Goal: Task Accomplishment & Management: Use online tool/utility

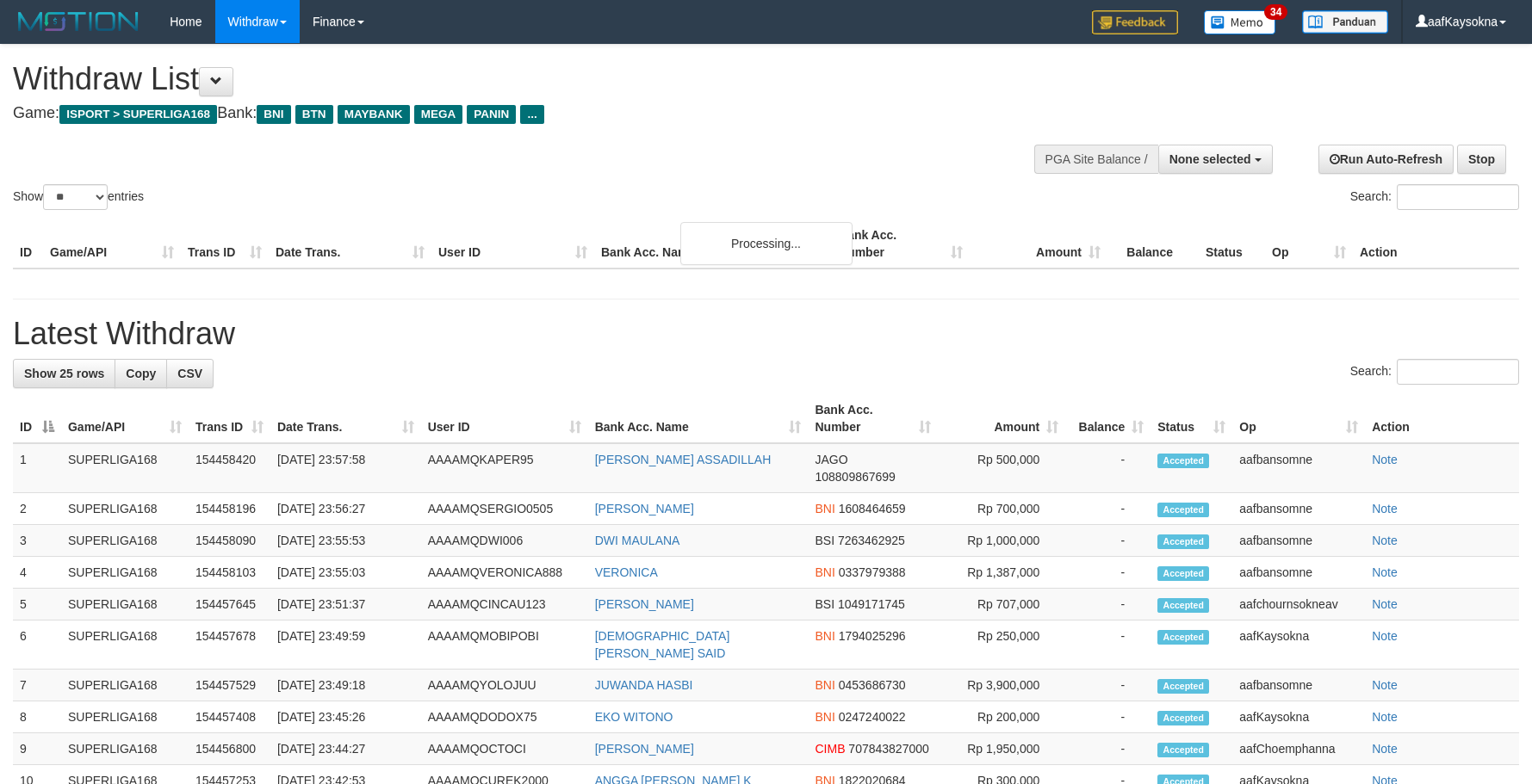
select select
select select "**"
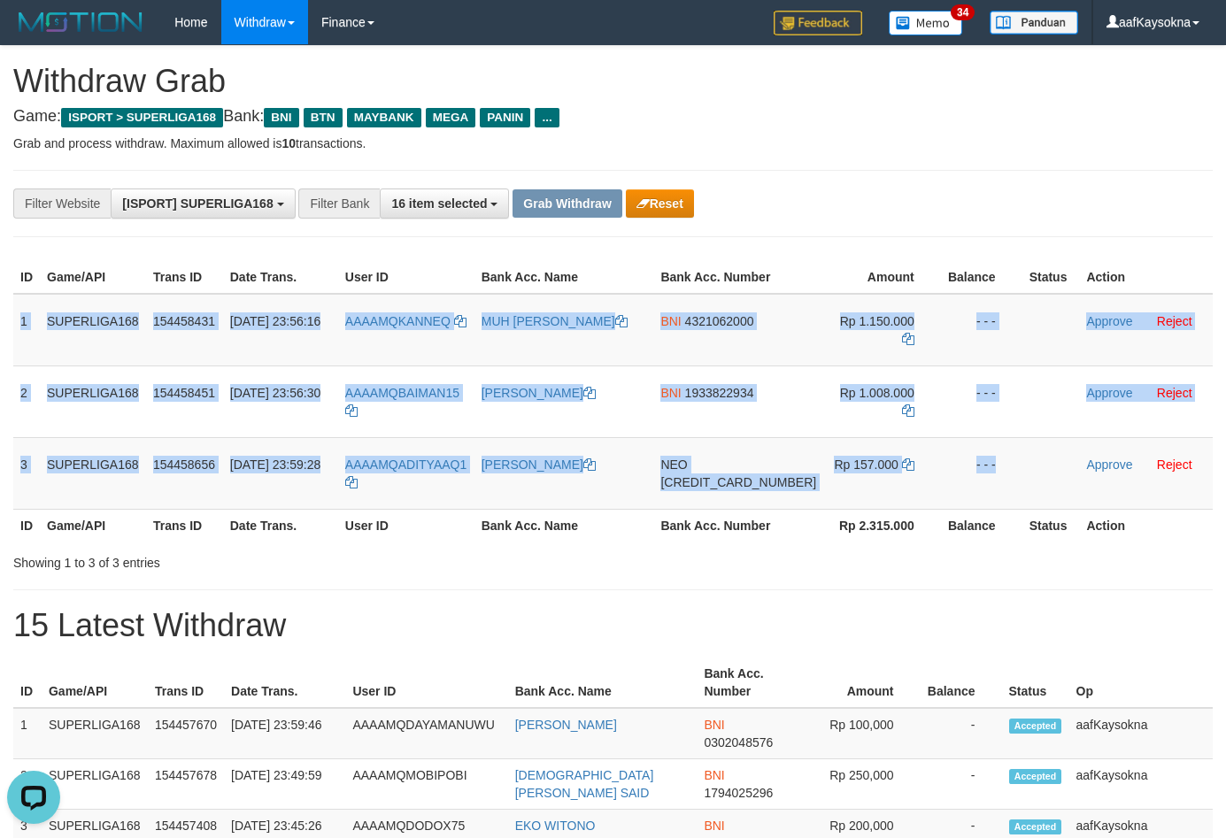
drag, startPoint x: 19, startPoint y: 313, endPoint x: 1230, endPoint y: 564, distance: 1236.2
click at [1028, 493] on tbody "1 SUPERLIGA168 154458431 31/08/2025 23:56:16 AAAAMQKANNEQ MUH YUSRIL DAHLAN BNI…" at bounding box center [612, 402] width 1199 height 216
copy tbody "1 SUPERLIGA168 154458431 31/08/2025 23:56:16 AAAAMQKANNEQ MUH YUSRIL DAHLAN BNI…"
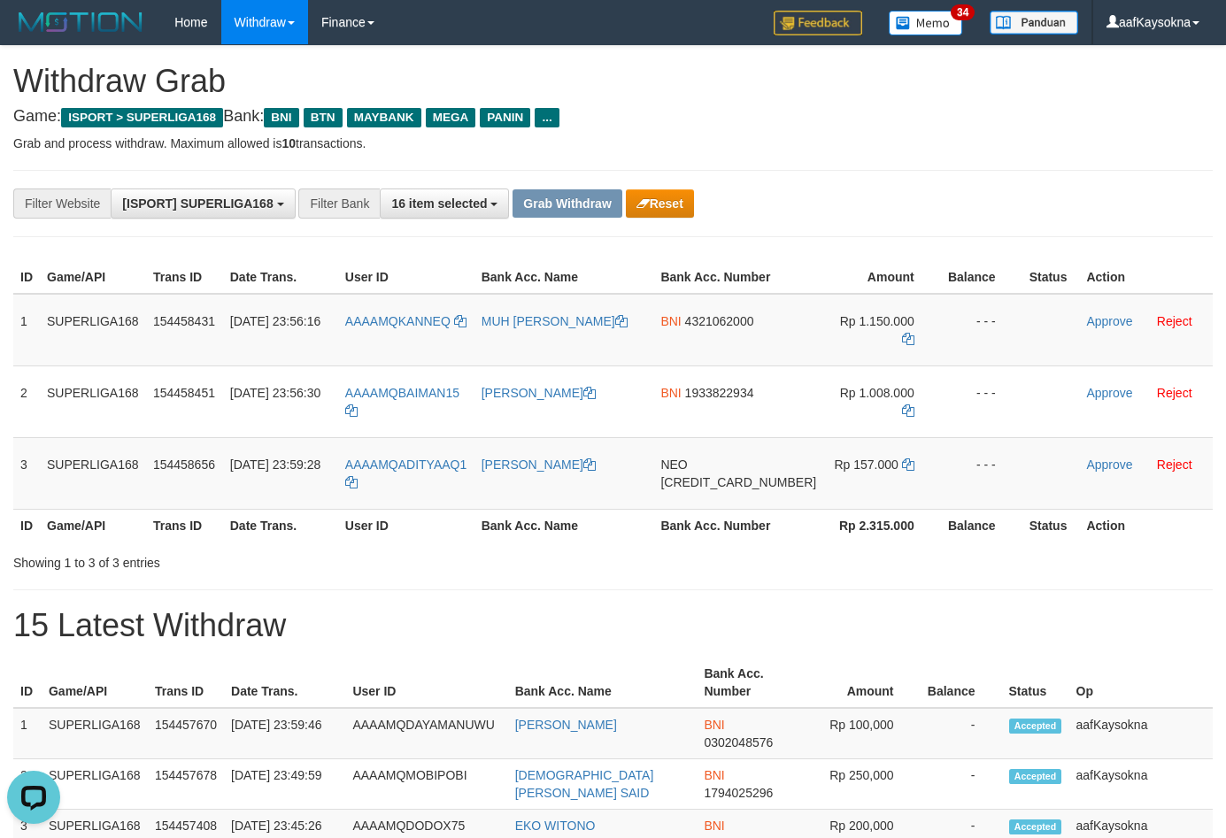
click at [413, 519] on th "User ID" at bounding box center [406, 525] width 136 height 33
drag, startPoint x: 397, startPoint y: 481, endPoint x: 411, endPoint y: 470, distance: 18.2
click at [411, 470] on td "AAAAMQADITYAAQ1" at bounding box center [406, 473] width 136 height 72
copy link "ADITYAAQ1"
drag, startPoint x: 552, startPoint y: 607, endPoint x: 527, endPoint y: 572, distance: 43.7
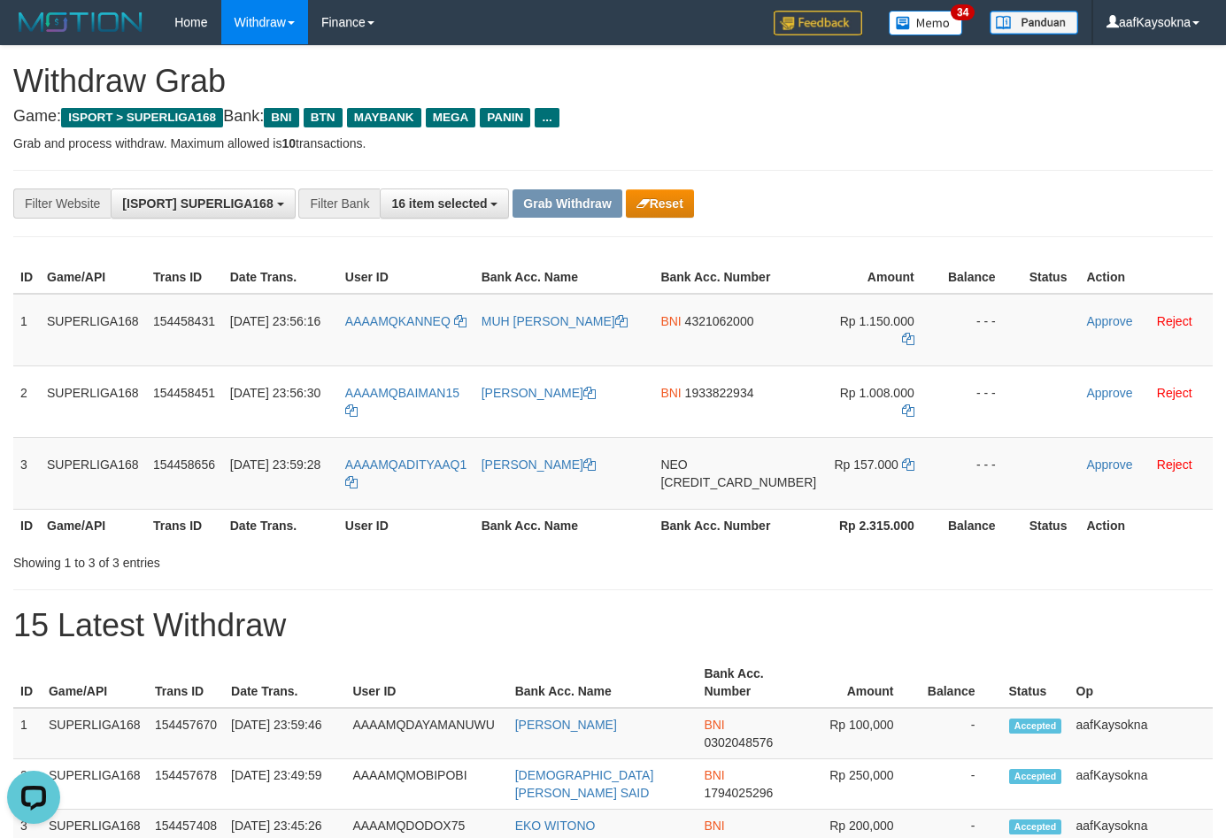
click at [405, 462] on td "AAAAMQADITYAAQ1" at bounding box center [406, 473] width 136 height 72
copy link "ADITYAAQ1"
click at [754, 314] on span "4321062000" at bounding box center [719, 321] width 69 height 14
click at [902, 336] on icon at bounding box center [908, 339] width 12 height 12
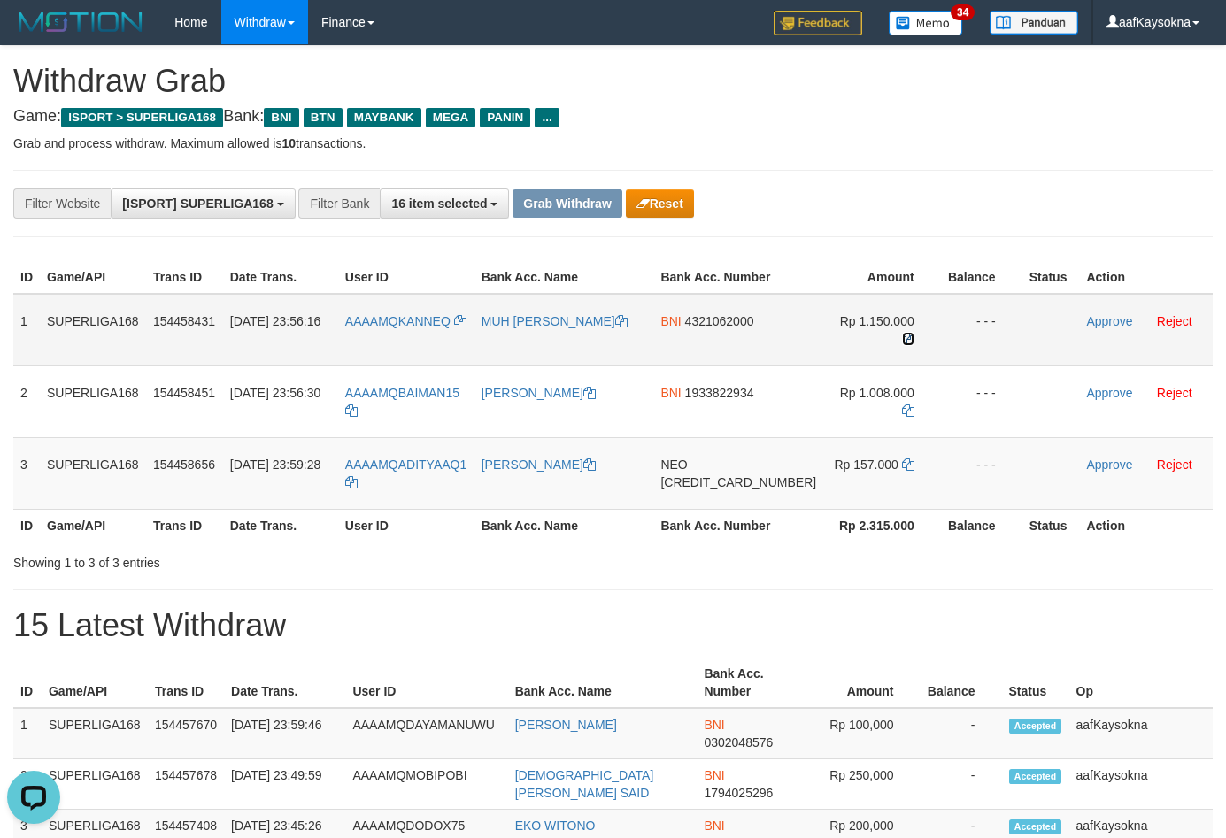
click at [902, 336] on icon at bounding box center [908, 339] width 12 height 12
click at [1086, 319] on link "Approve" at bounding box center [1109, 321] width 46 height 14
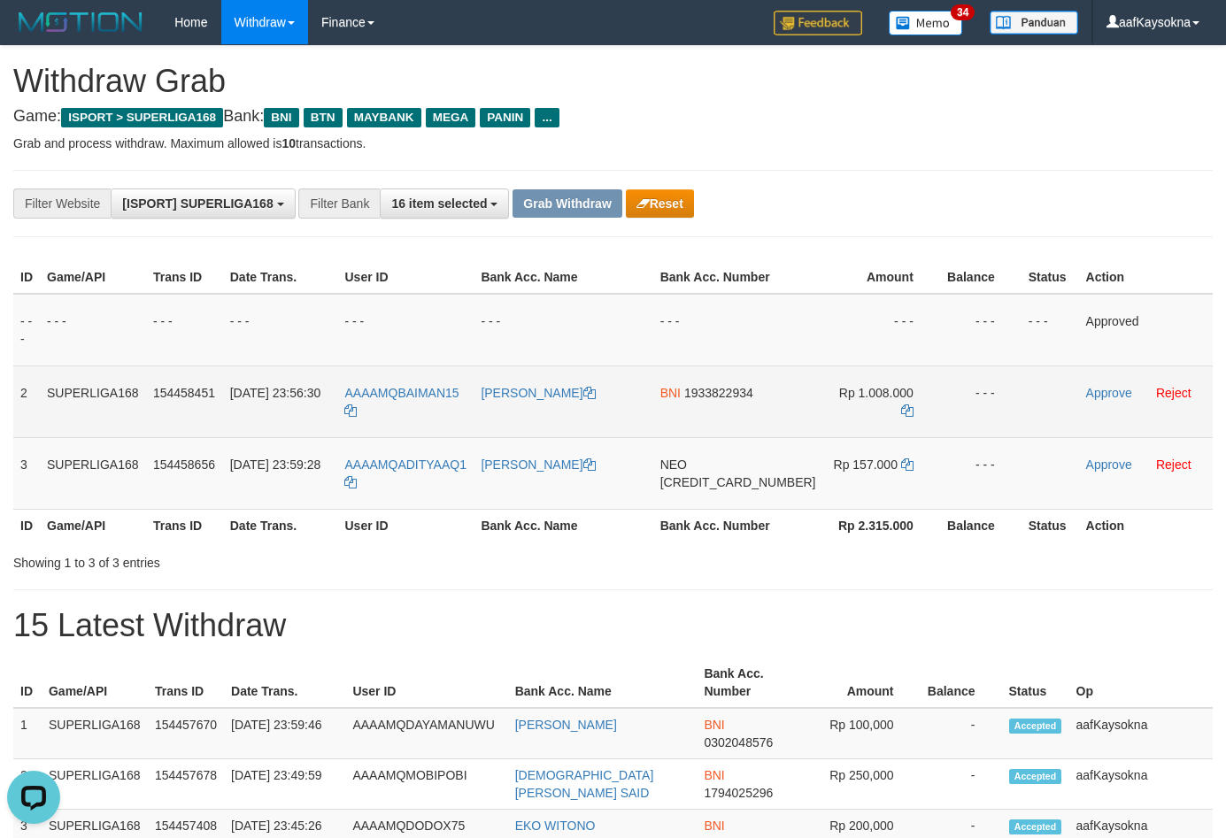
click at [753, 388] on span "1933822934" at bounding box center [718, 393] width 69 height 14
click at [901, 411] on icon at bounding box center [907, 410] width 12 height 12
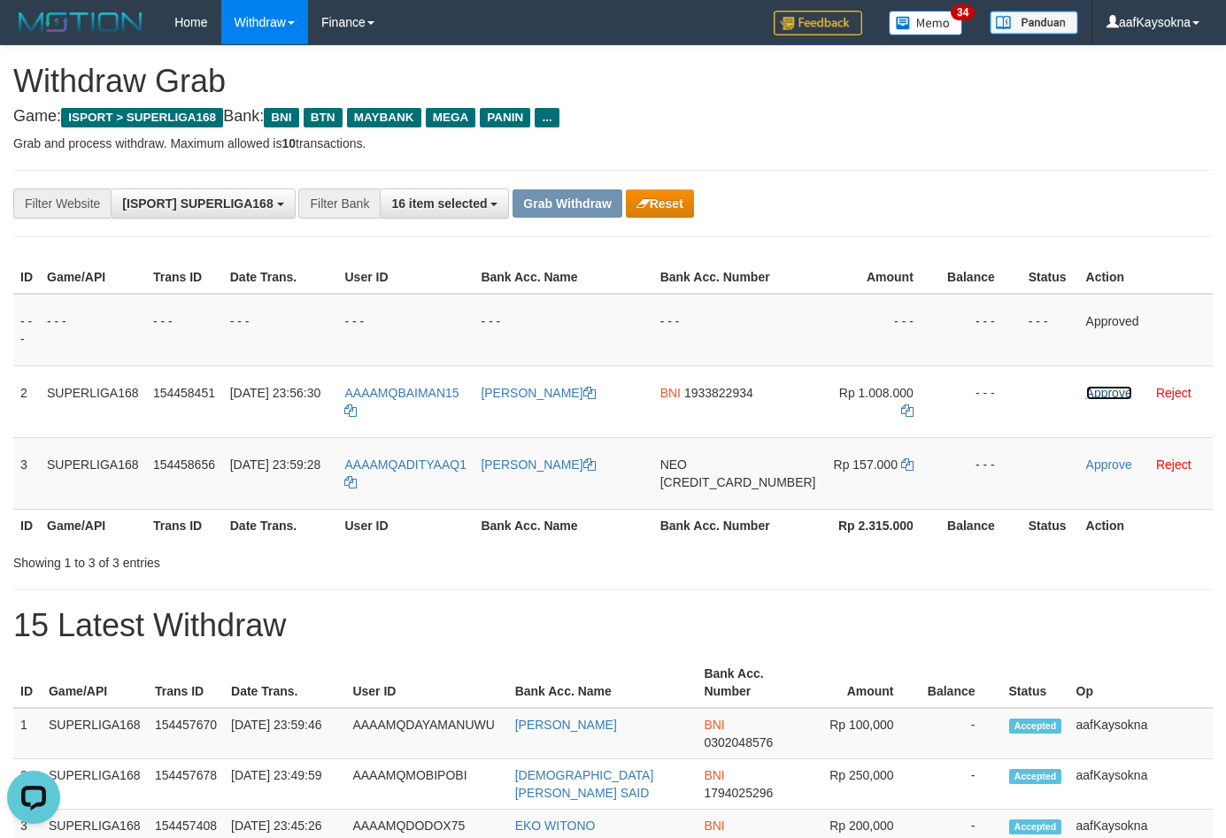
drag, startPoint x: 1075, startPoint y: 392, endPoint x: 696, endPoint y: 181, distance: 434.1
click at [1086, 392] on link "Approve" at bounding box center [1109, 393] width 46 height 14
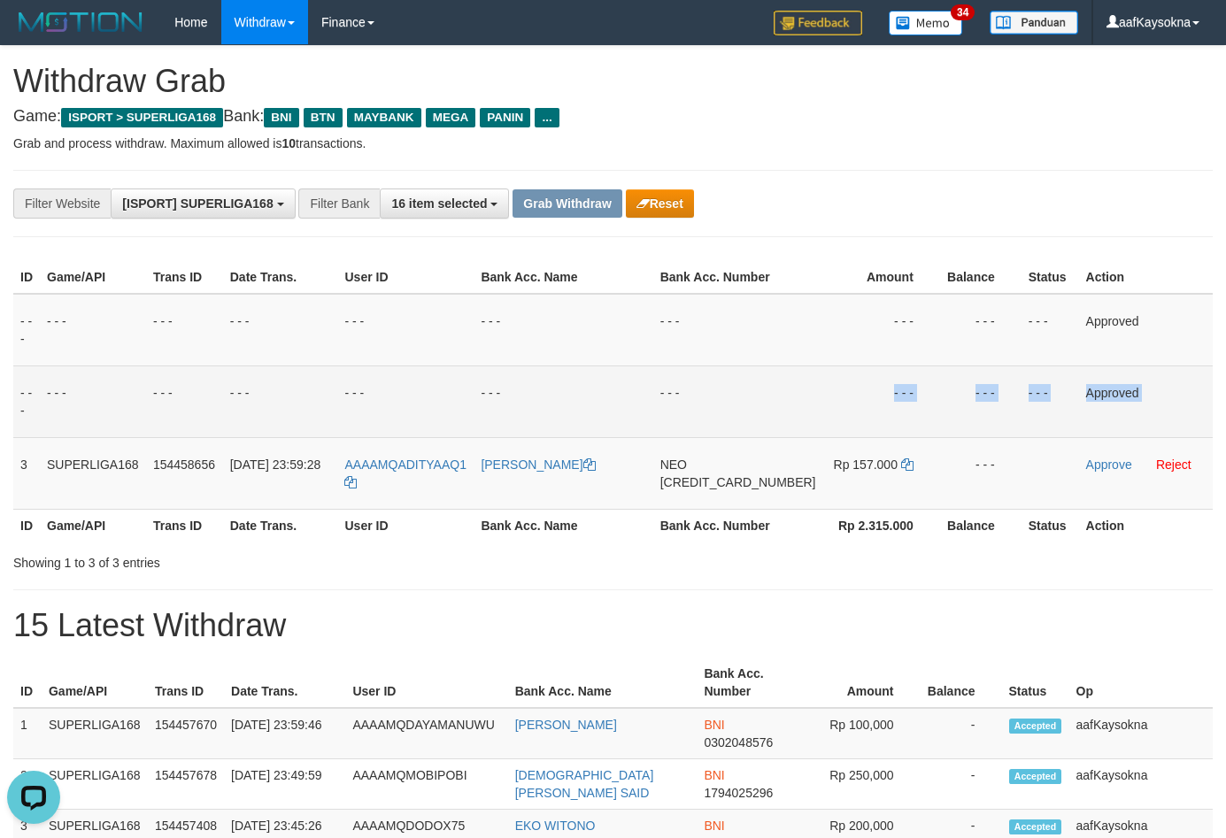
drag, startPoint x: 18, startPoint y: 459, endPoint x: 880, endPoint y: 431, distance: 862.3
click at [880, 431] on tbody "- - - - - - - - - - - - - - - - - - - - - - - - - - - - - - Approved - - - - - …" at bounding box center [612, 402] width 1199 height 216
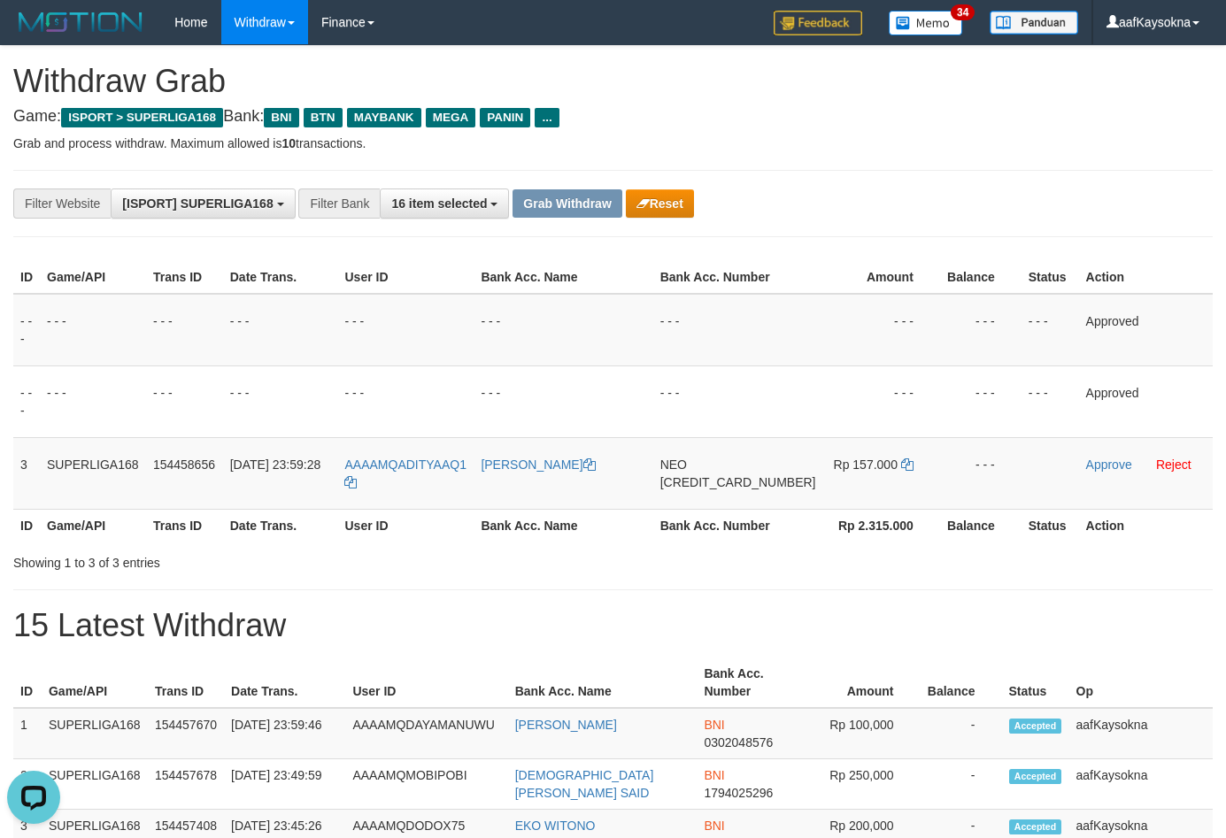
click at [865, 516] on th "Rp 2.315.000" at bounding box center [880, 525] width 117 height 33
drag, startPoint x: 711, startPoint y: 457, endPoint x: 972, endPoint y: 573, distance: 285.6
click at [662, 457] on tr "3 SUPERLIGA168 154458656 31/08/2025 23:59:28 AAAAMQADITYAAQ1 AHMAD ZAKI MUBAROK…" at bounding box center [612, 473] width 1199 height 72
copy tr "NEO"
click at [723, 475] on span "[CREDIT_CARD_NUMBER]" at bounding box center [738, 482] width 156 height 14
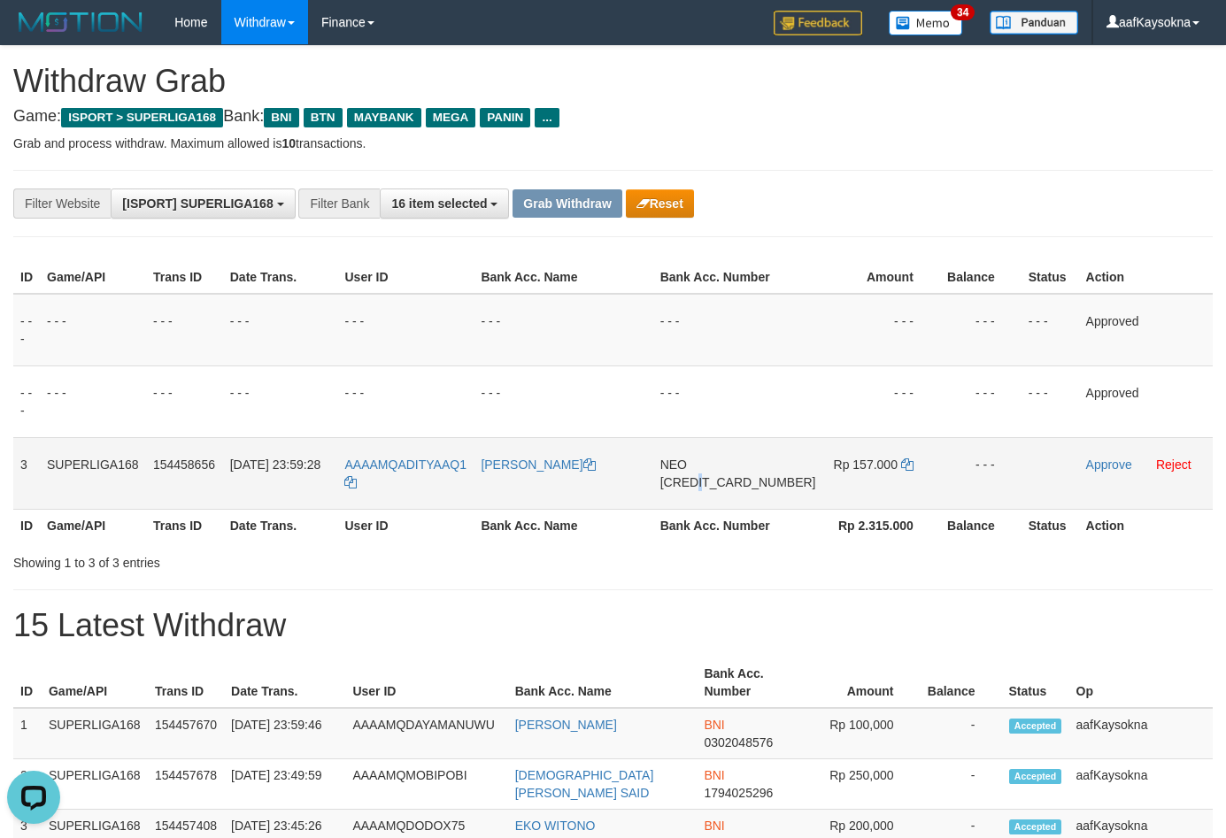
copy span "5"
drag, startPoint x: 888, startPoint y: 454, endPoint x: 892, endPoint y: 470, distance: 16.5
click at [888, 458] on td "Rp 157.000" at bounding box center [880, 473] width 117 height 72
click at [901, 470] on icon at bounding box center [907, 464] width 12 height 12
click at [901, 469] on icon at bounding box center [907, 464] width 12 height 12
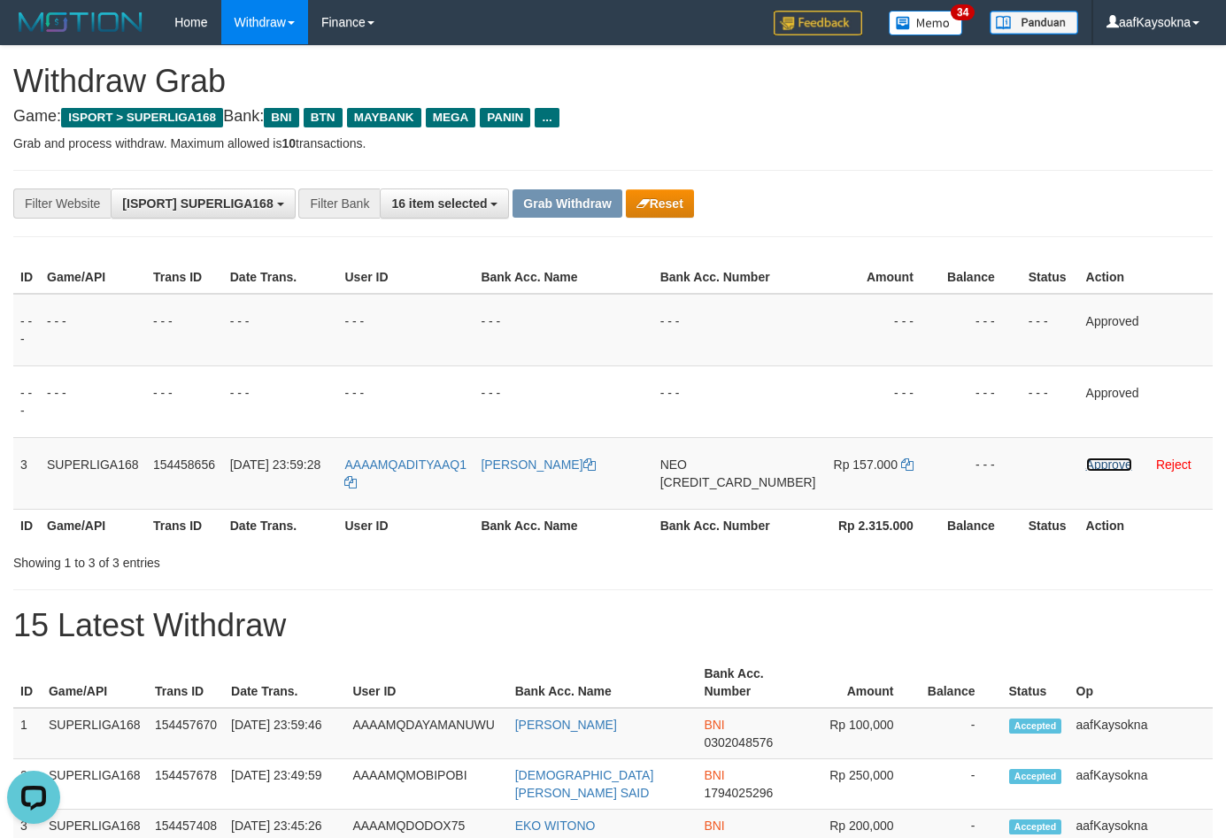
drag, startPoint x: 1093, startPoint y: 470, endPoint x: 670, endPoint y: 181, distance: 512.0
click at [1093, 470] on link "Approve" at bounding box center [1109, 464] width 46 height 14
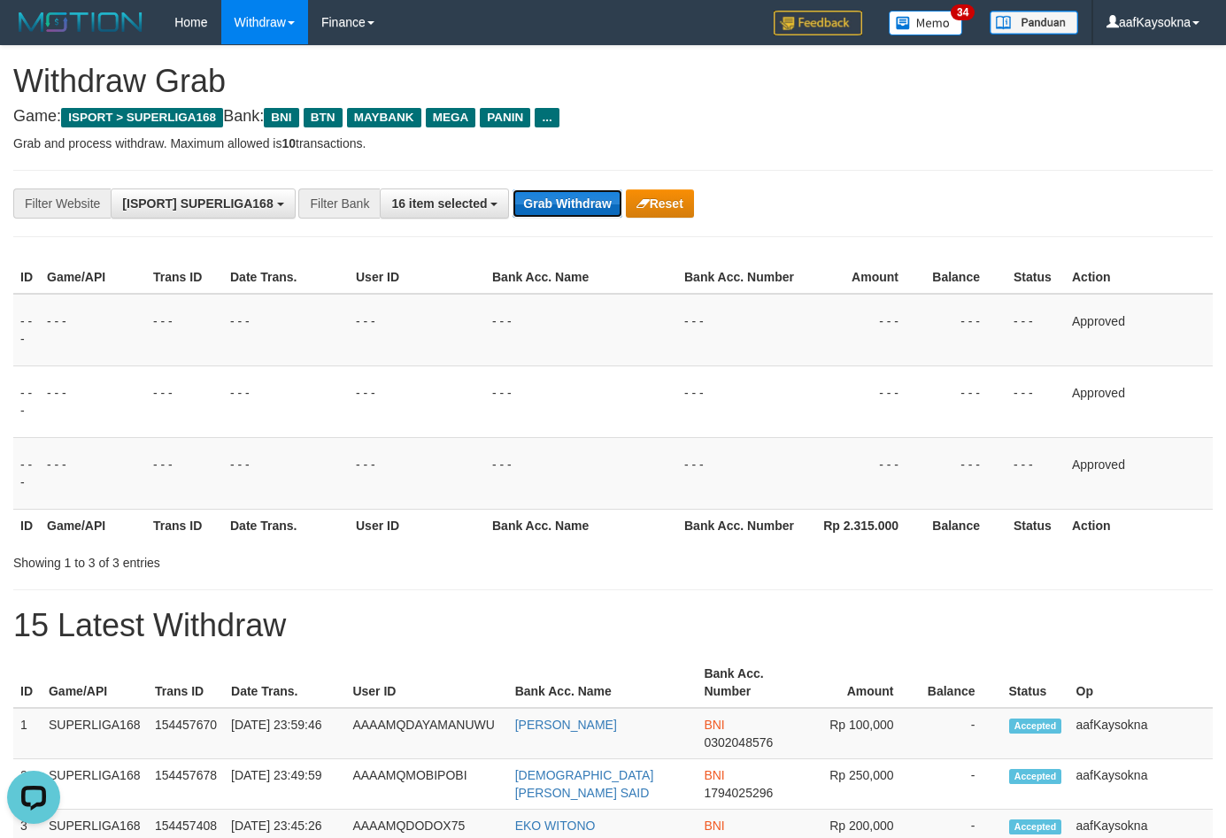
click at [558, 202] on button "Grab Withdraw" at bounding box center [566, 203] width 109 height 28
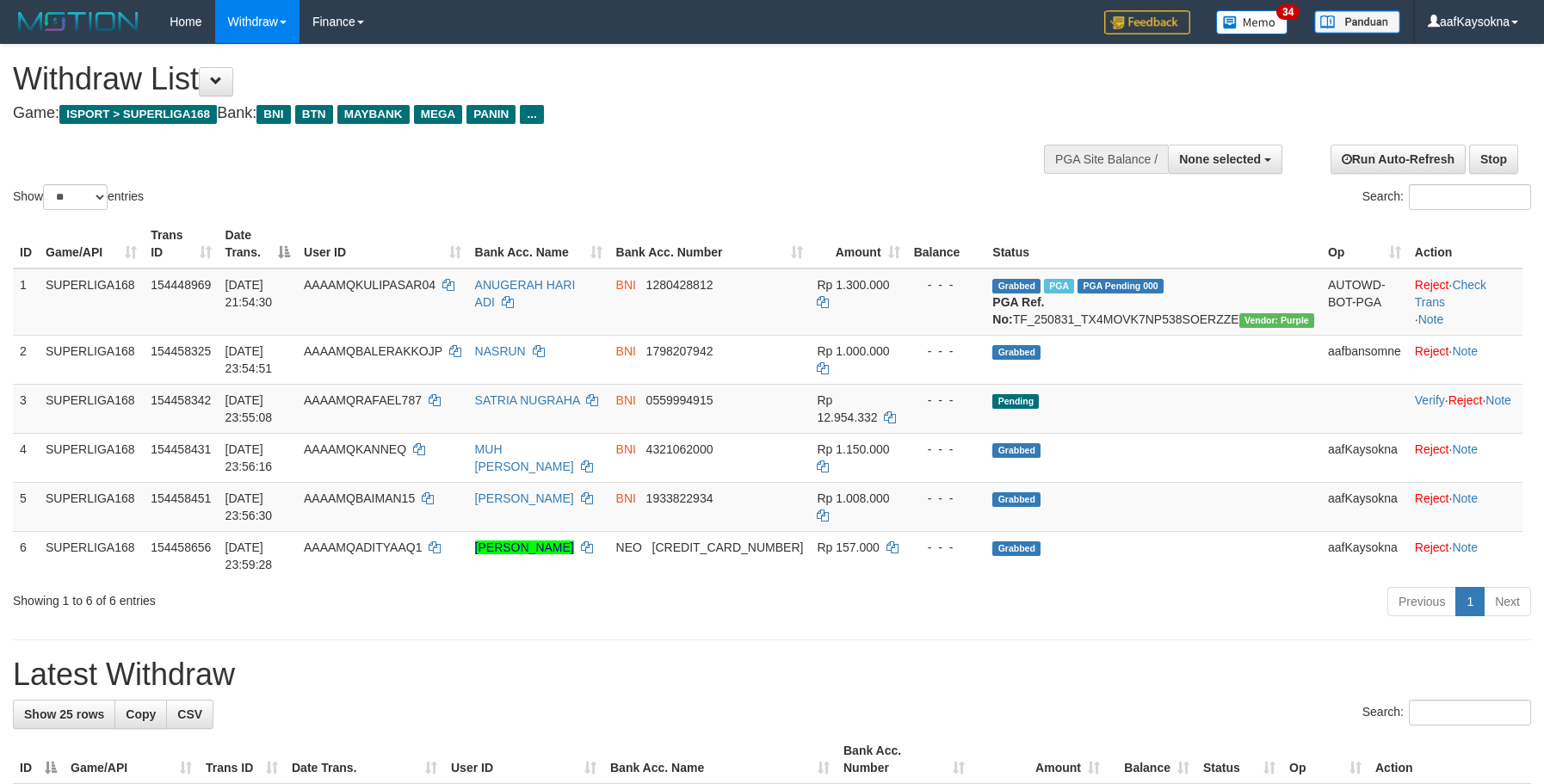
select select
select select "**"
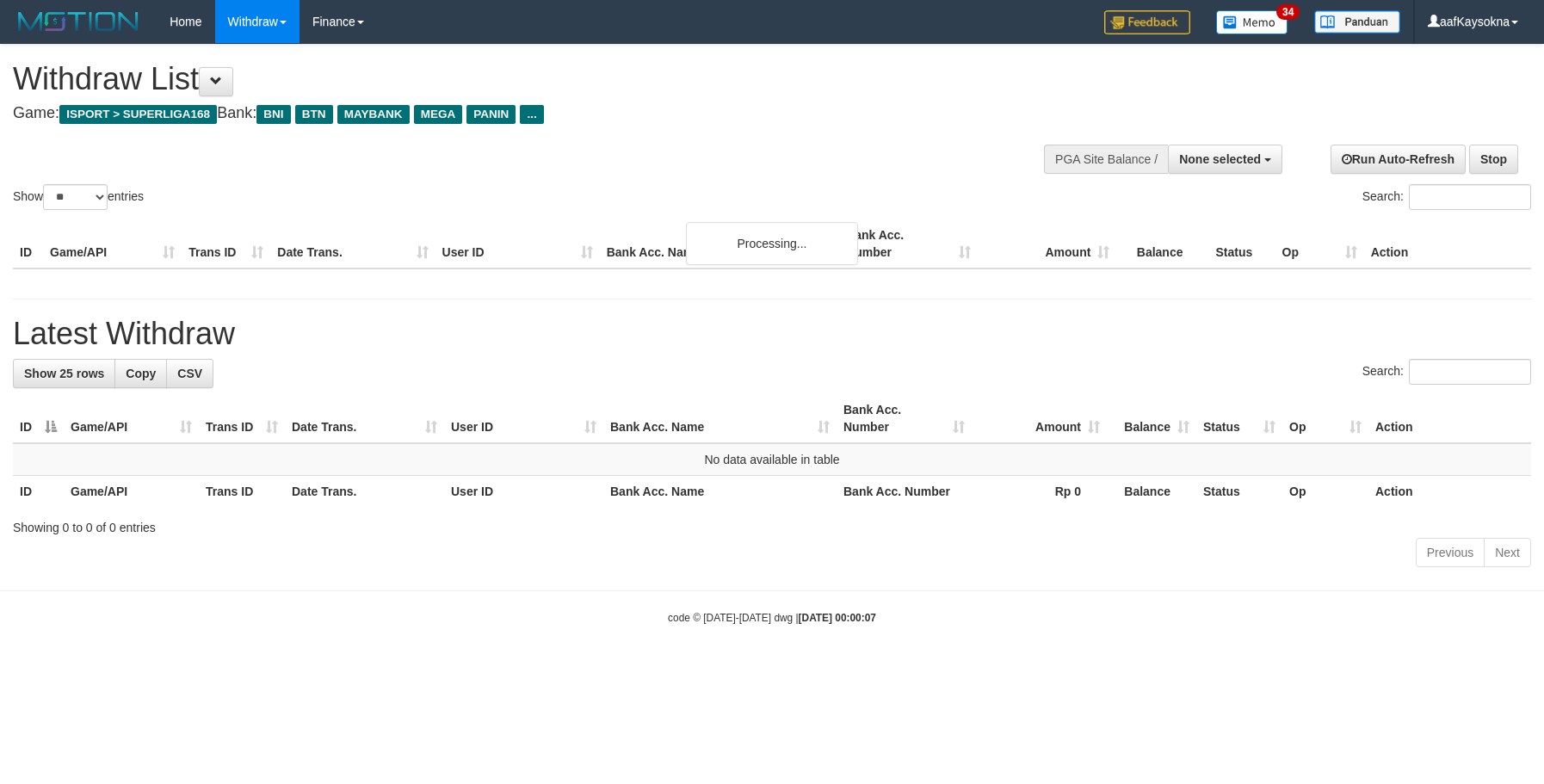
select select
select select "**"
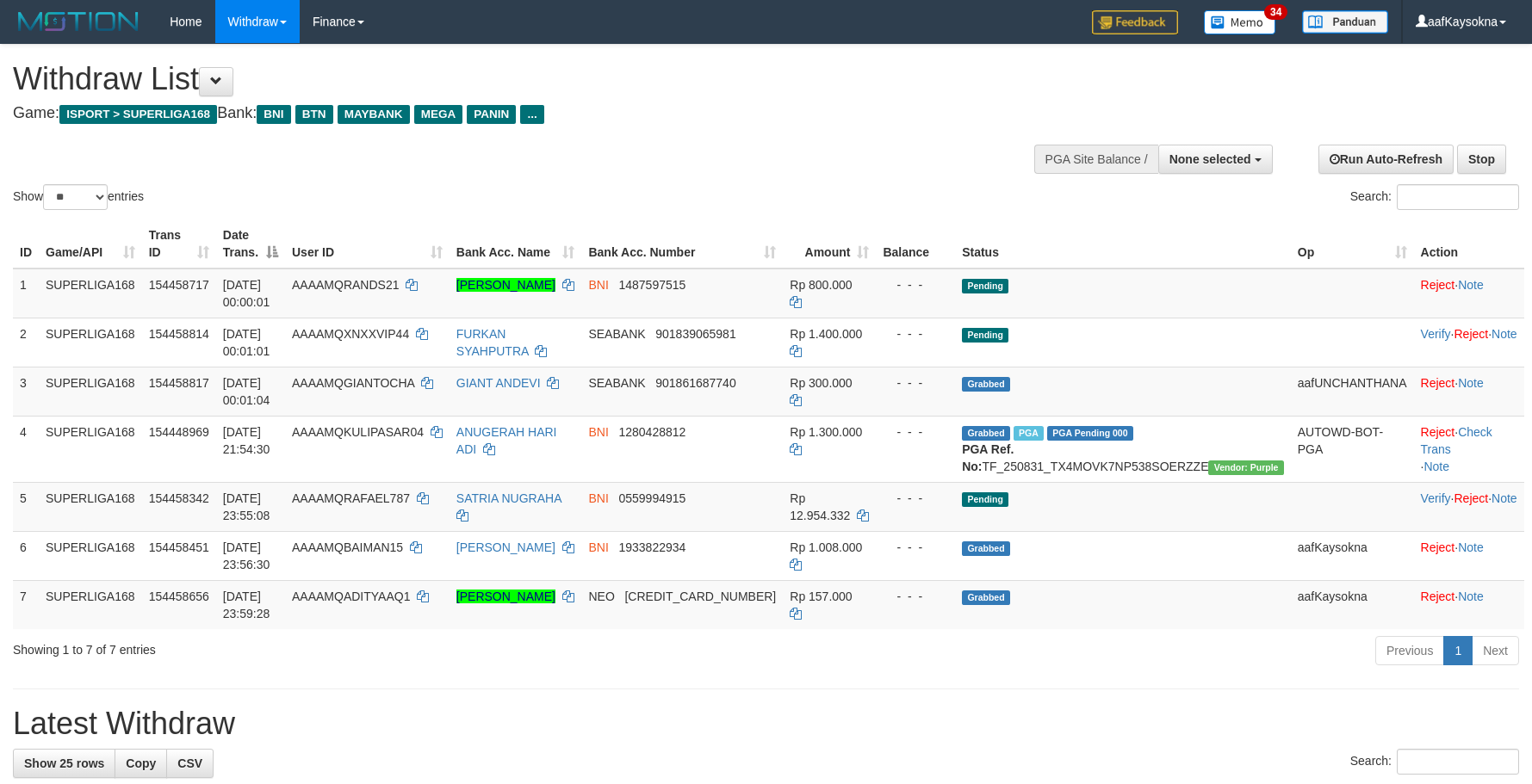
select select
select select "**"
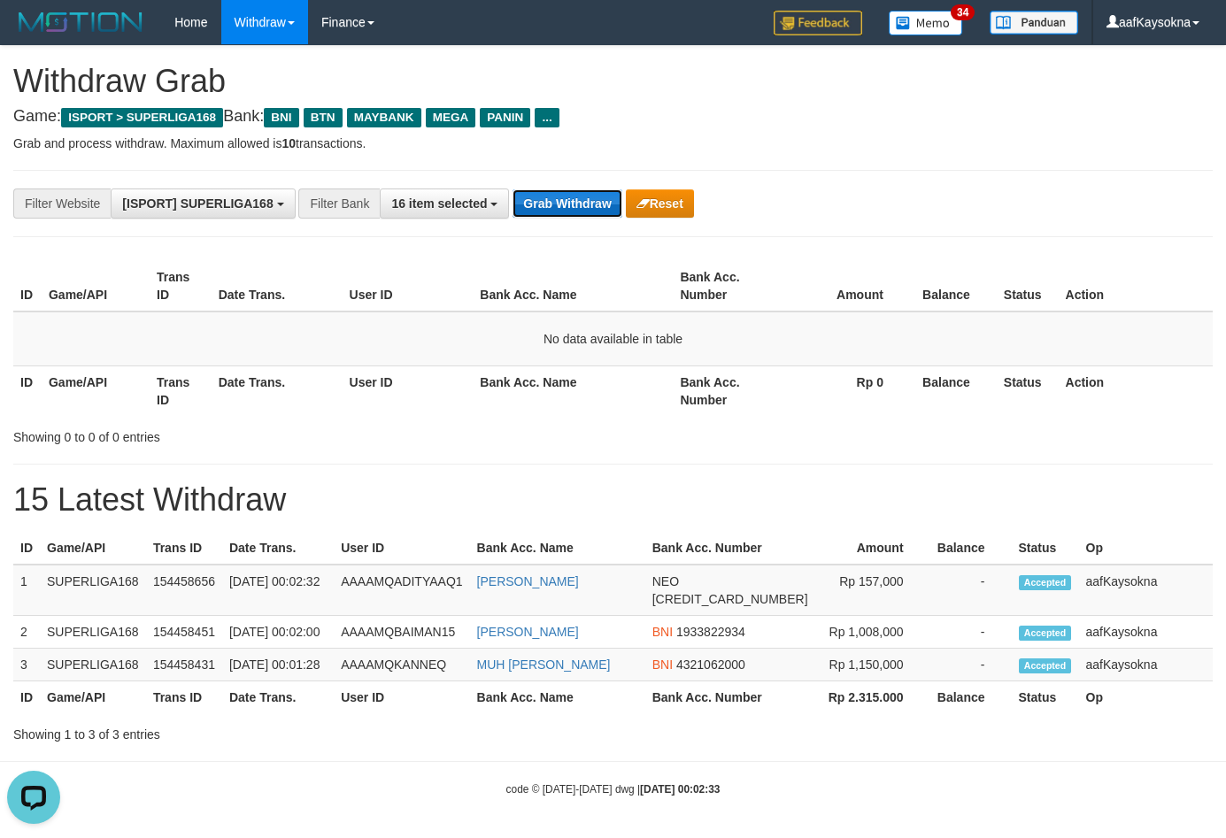
click at [574, 209] on button "Grab Withdraw" at bounding box center [566, 203] width 109 height 28
click at [573, 209] on button "Grab Withdraw" at bounding box center [566, 203] width 109 height 28
click at [582, 189] on button "Grab Withdraw" at bounding box center [566, 203] width 109 height 28
drag, startPoint x: 582, startPoint y: 193, endPoint x: 586, endPoint y: 274, distance: 81.5
click at [582, 194] on button "Grab Withdraw" at bounding box center [566, 203] width 109 height 28
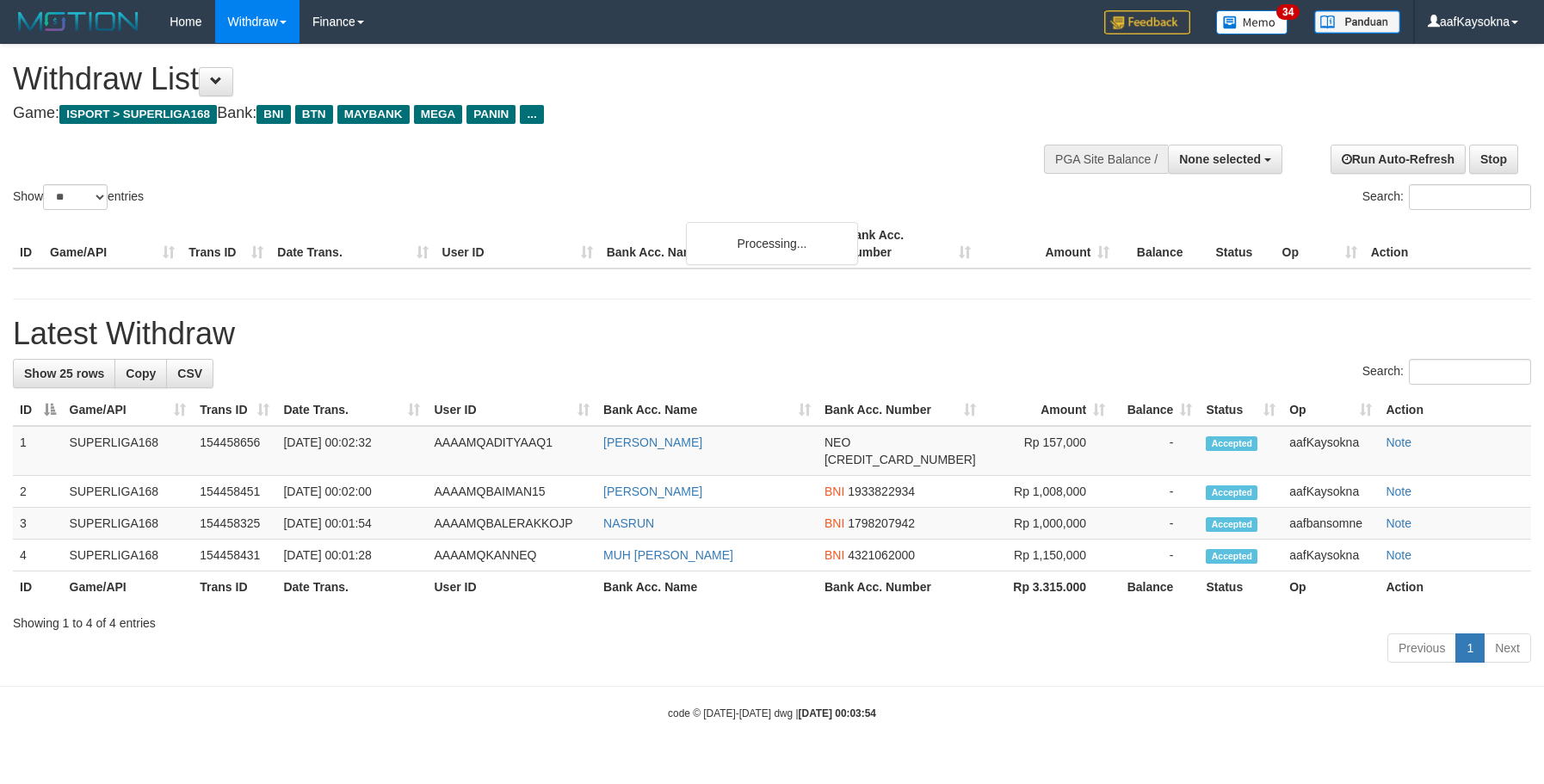
select select
select select "**"
